Goal: Information Seeking & Learning: Learn about a topic

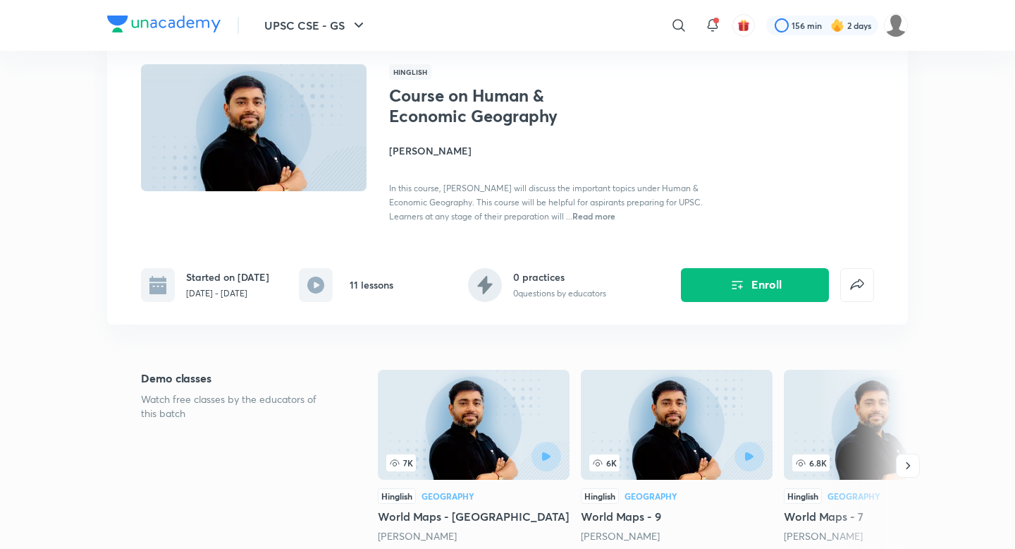
scroll to position [82, 0]
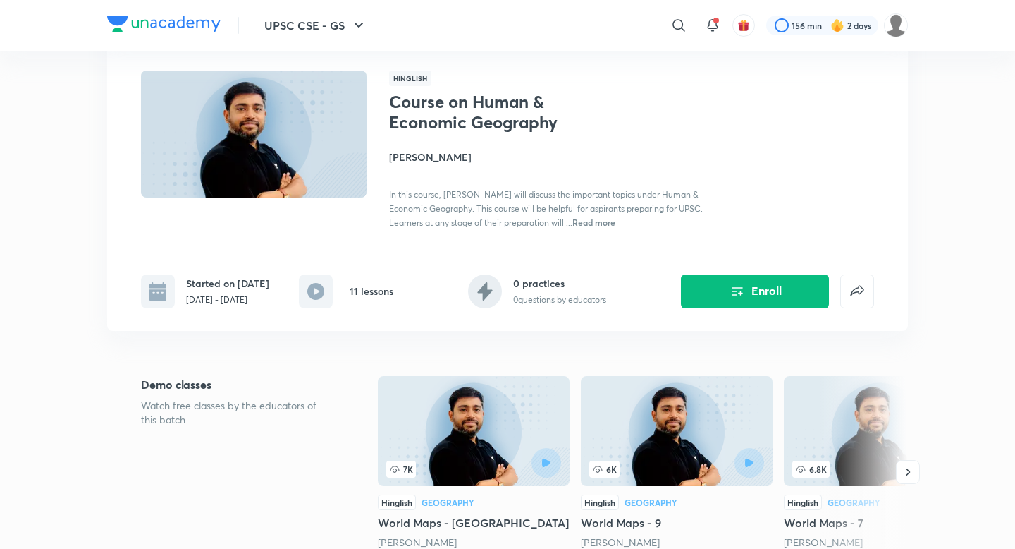
click at [417, 159] on h4 "[PERSON_NAME]" at bounding box center [547, 156] width 316 height 15
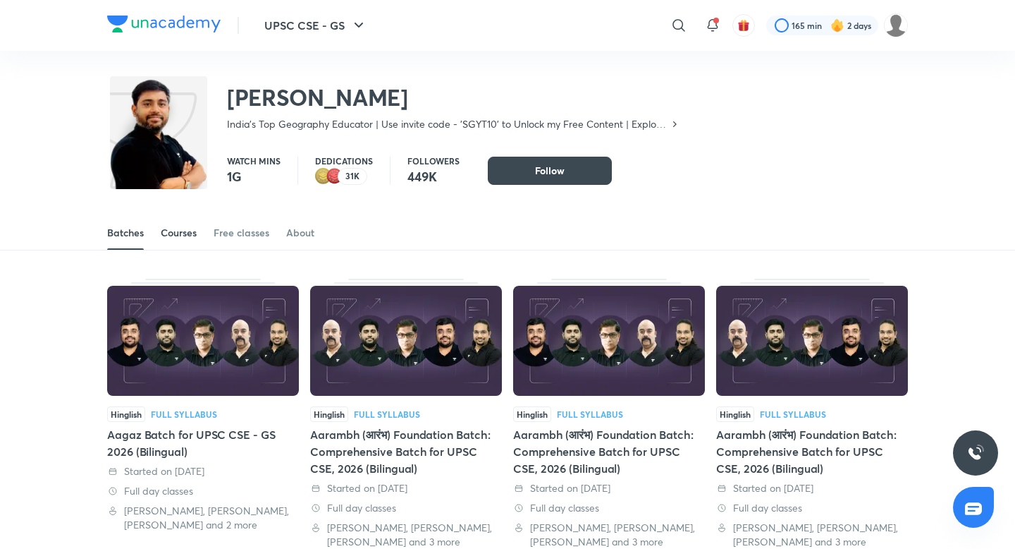
click at [185, 237] on div "Courses" at bounding box center [179, 233] width 36 height 14
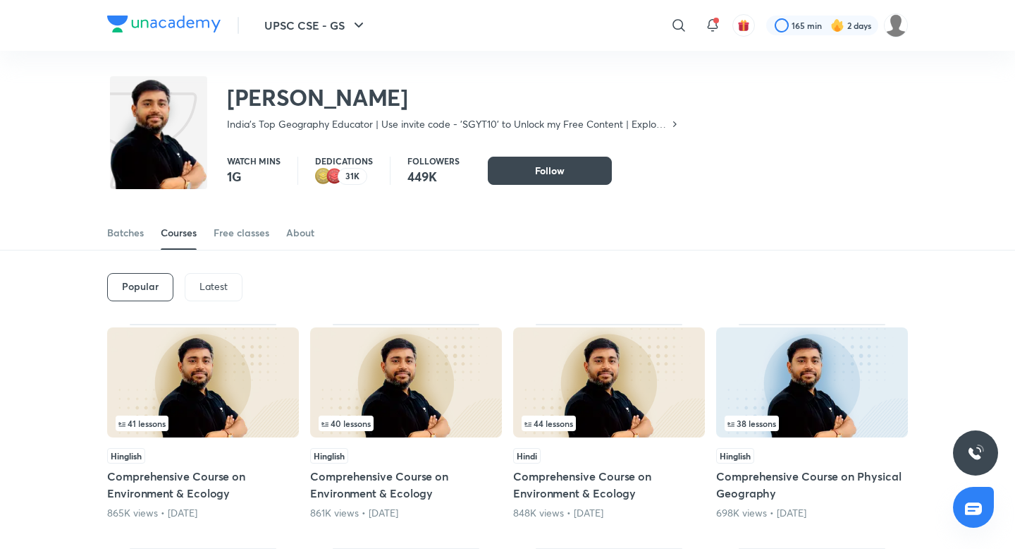
click at [207, 287] on p "Latest" at bounding box center [214, 286] width 28 height 11
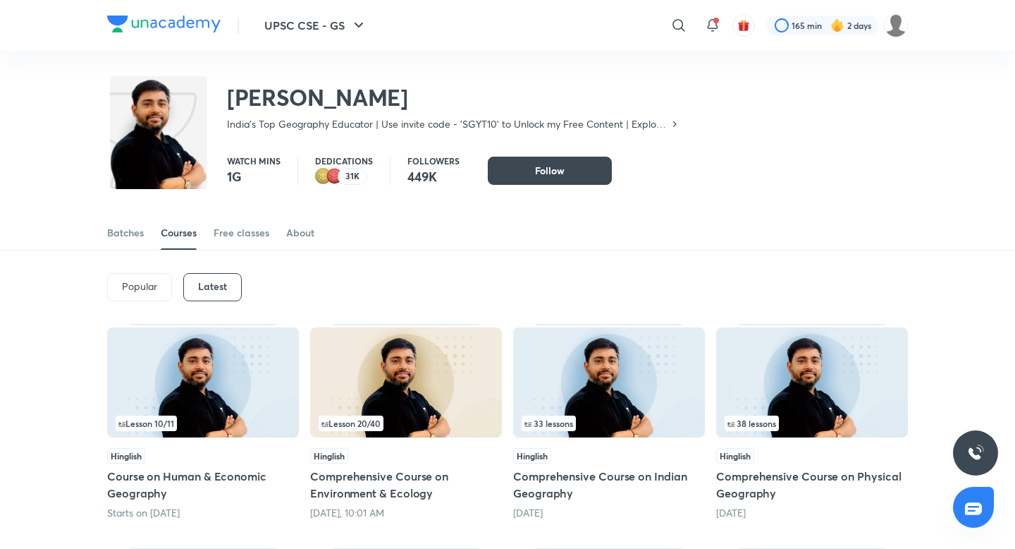
click at [411, 380] on img at bounding box center [406, 382] width 192 height 110
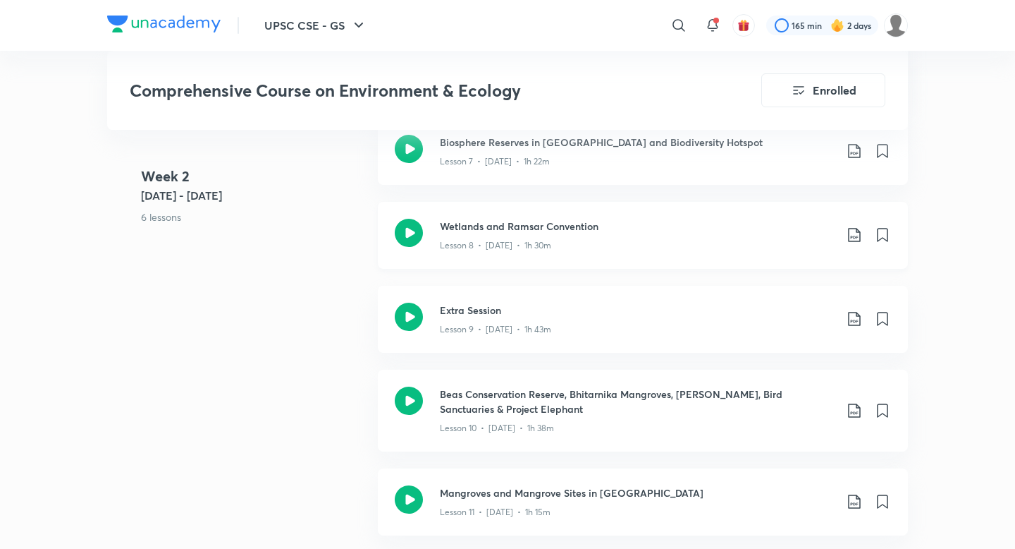
scroll to position [1393, 0]
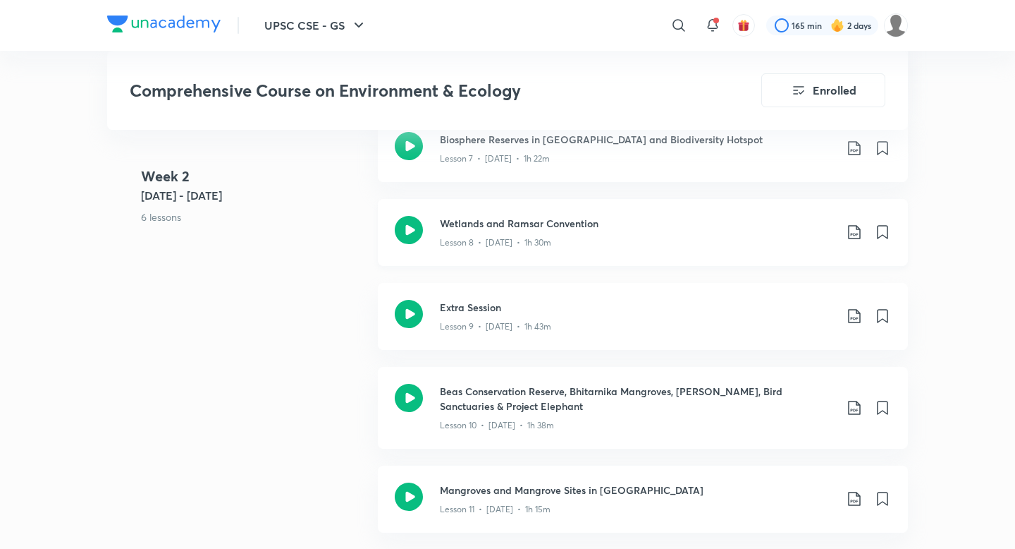
click at [526, 216] on h3 "Wetlands and Ramsar Convention" at bounding box center [637, 223] width 395 height 15
